Goal: Task Accomplishment & Management: Manage account settings

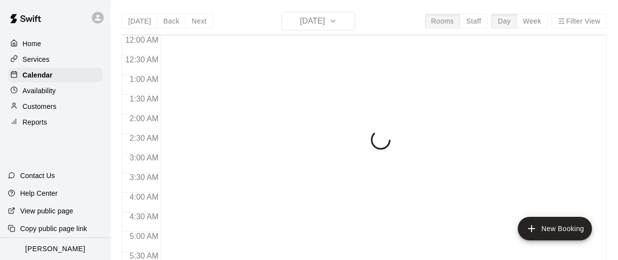
scroll to position [316, 0]
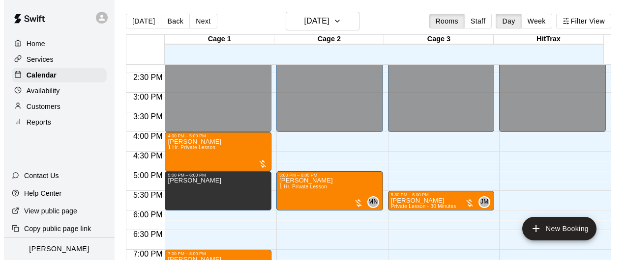
scroll to position [611, 0]
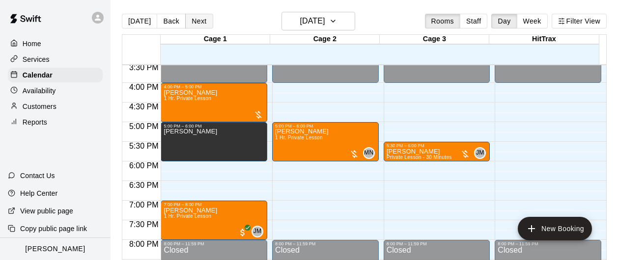
click at [201, 20] on button "Next" at bounding box center [199, 21] width 28 height 15
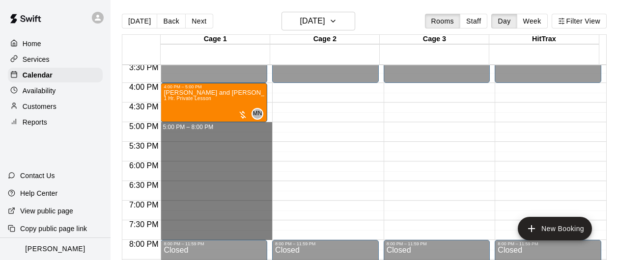
drag, startPoint x: 185, startPoint y: 124, endPoint x: 199, endPoint y: 234, distance: 110.9
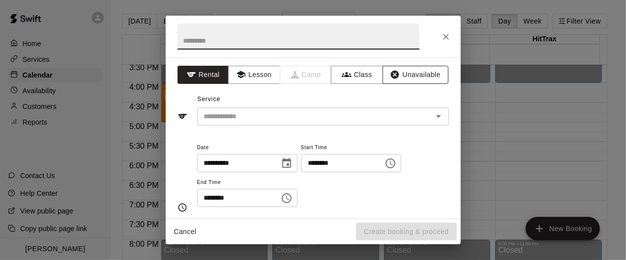
click at [405, 66] on button "Unavailable" at bounding box center [415, 75] width 66 height 18
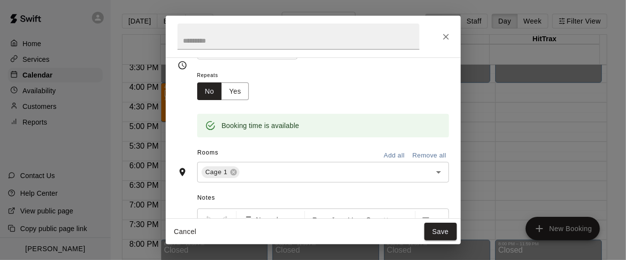
click at [390, 155] on button "Add all" at bounding box center [393, 155] width 31 height 15
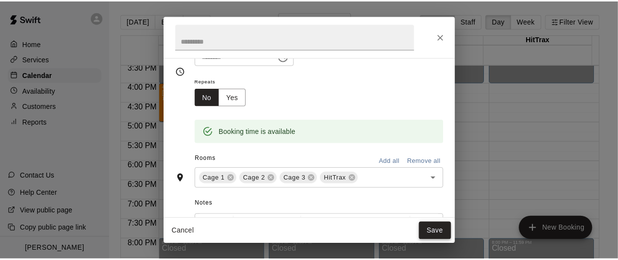
scroll to position [98, 0]
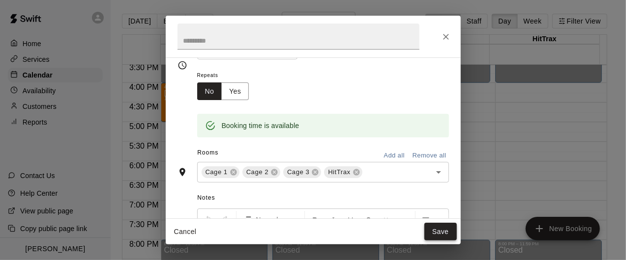
click at [435, 237] on button "Save" at bounding box center [440, 232] width 32 height 18
